Goal: Information Seeking & Learning: Learn about a topic

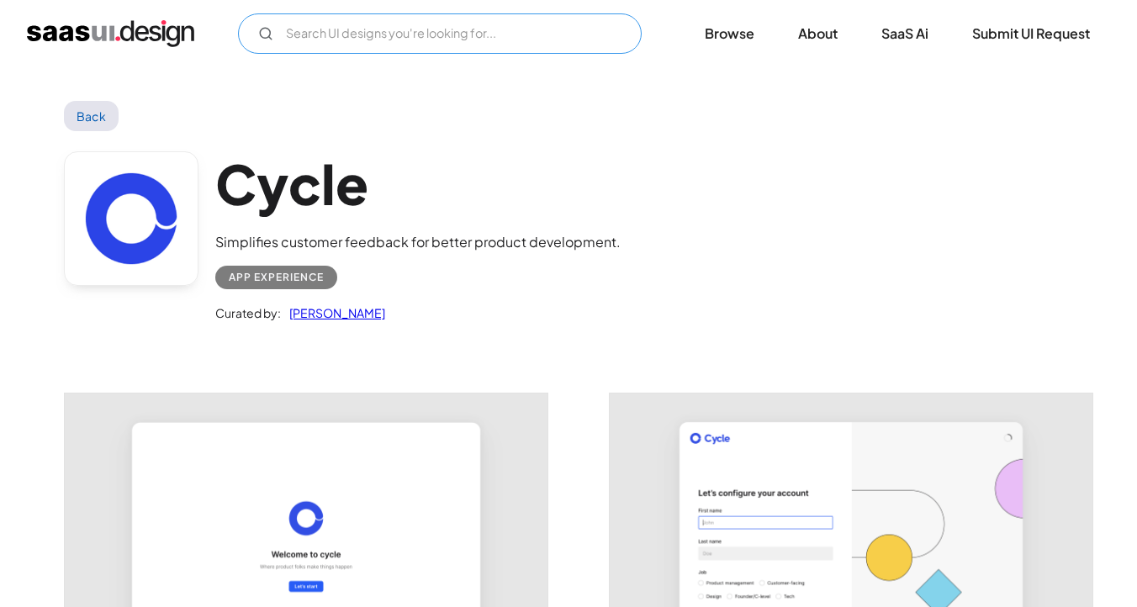
click at [461, 27] on input "Email Form" at bounding box center [440, 33] width 404 height 40
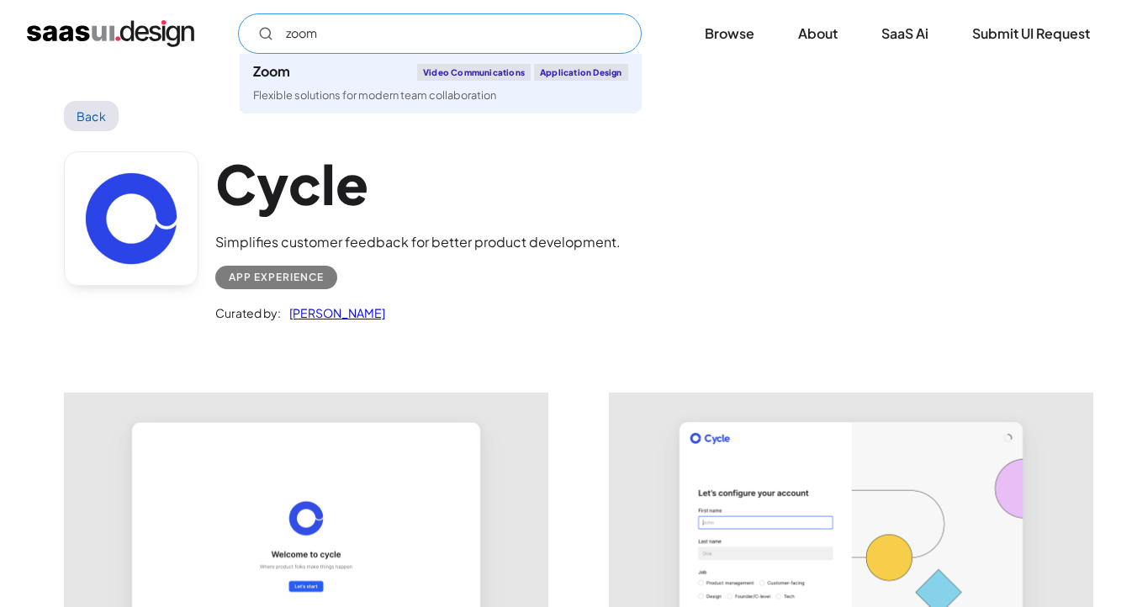
type input "zoom"
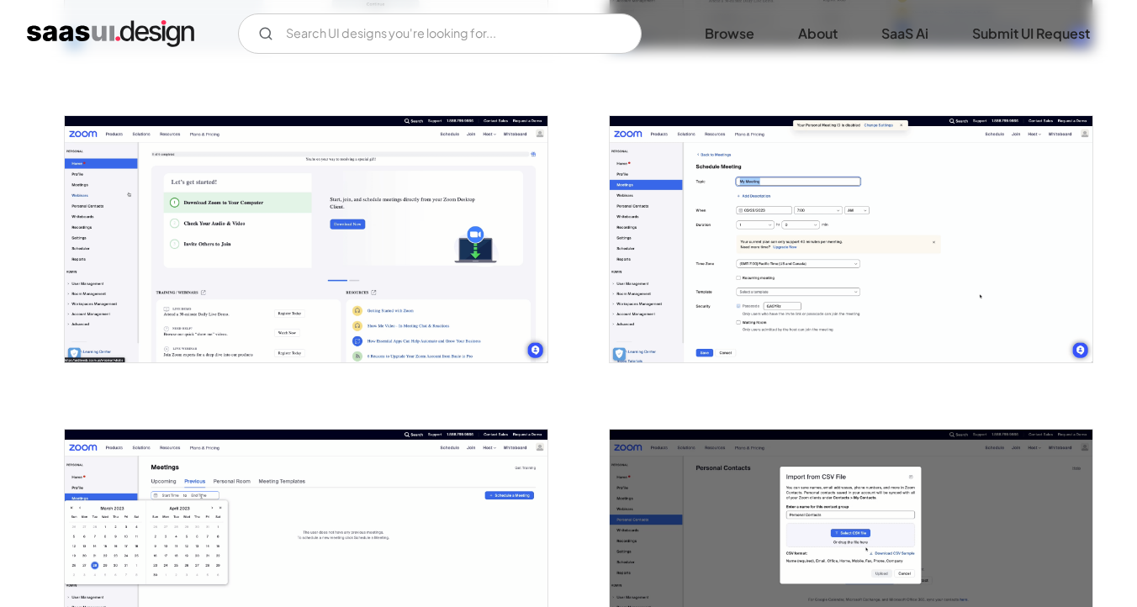
scroll to position [1207, 0]
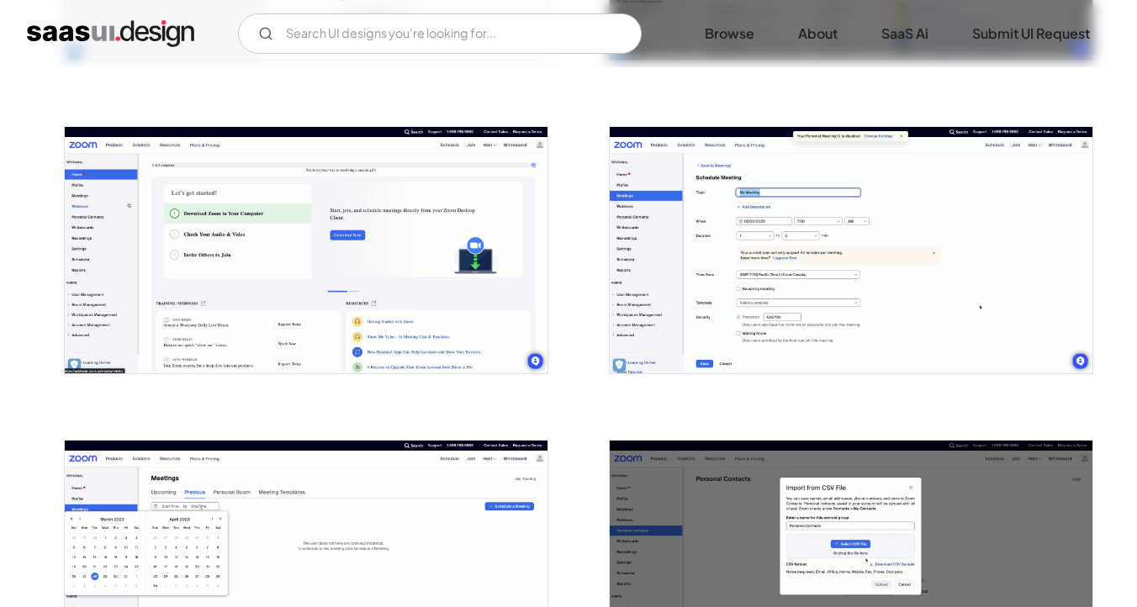
click at [343, 287] on img "open lightbox" at bounding box center [306, 250] width 483 height 246
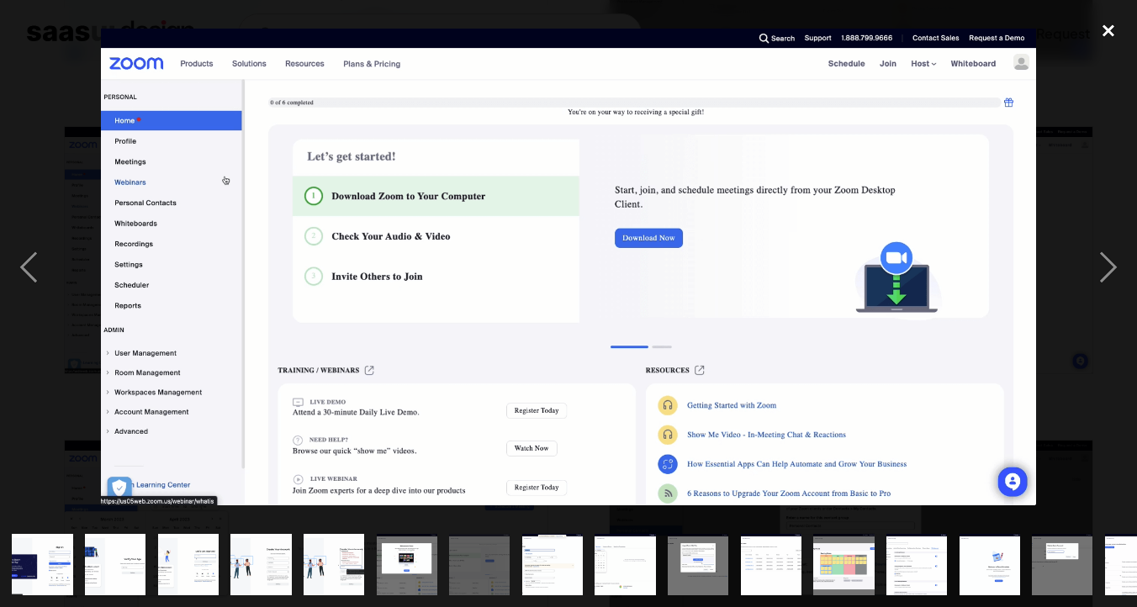
click at [1102, 29] on div "close lightbox" at bounding box center [1108, 30] width 57 height 37
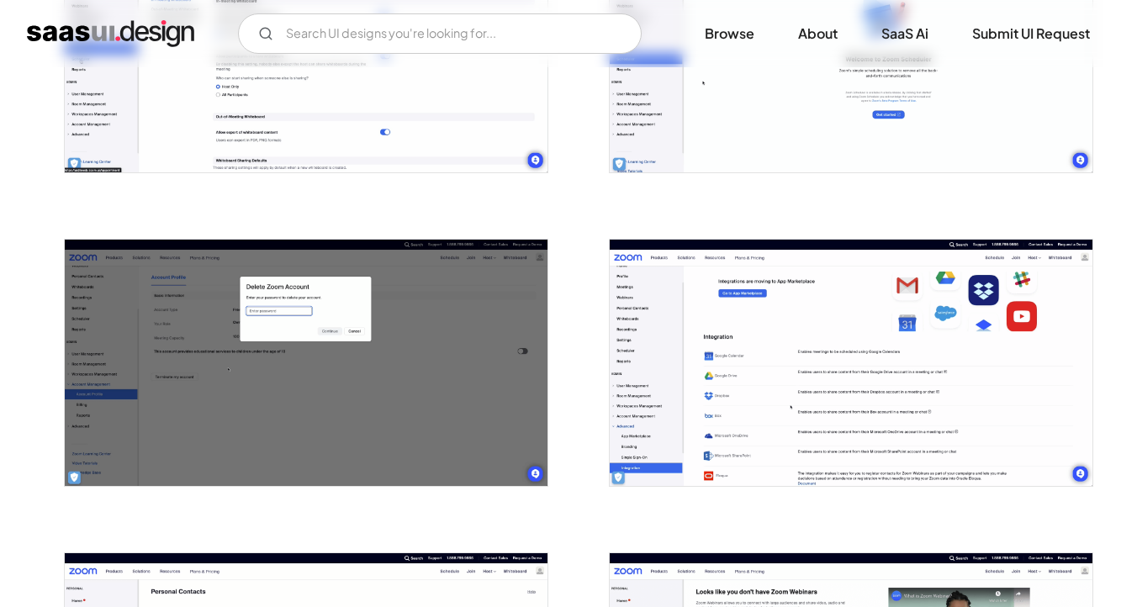
scroll to position [2349, 0]
